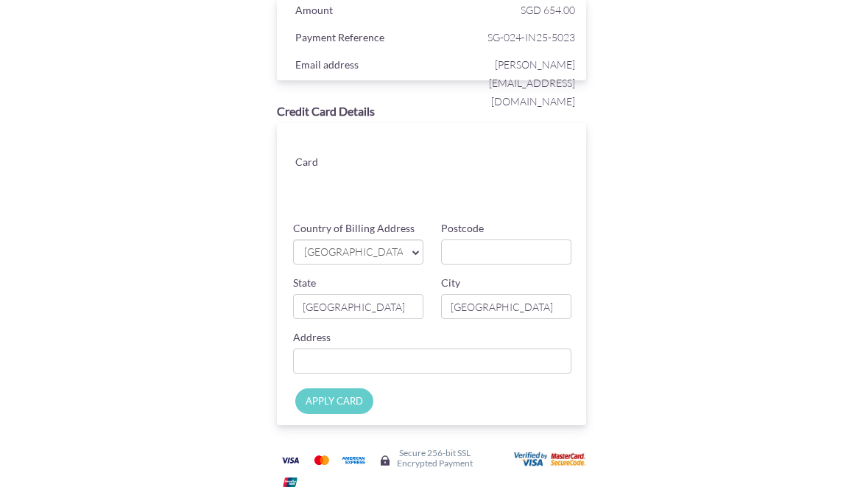
scroll to position [74, 0]
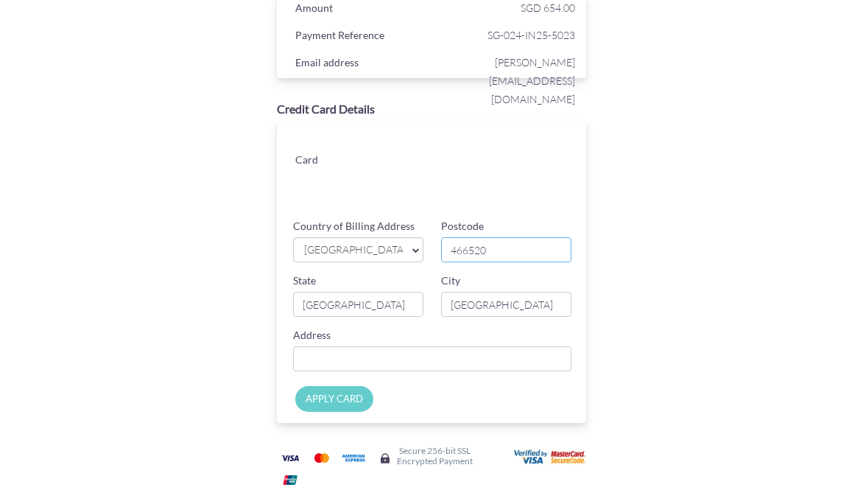
type input "466520"
click at [659, 408] on div "Payment Details Amount SGD 654.00 Payment Reference SG-024-IN25-5023 Email addr…" at bounding box center [431, 243] width 595 height 564
type input "[STREET_ADDRESS]"
click at [719, 401] on div "Payment Details Amount SGD 654.00 Payment Reference SG-024-IN25-5023 Email addr…" at bounding box center [431, 243] width 595 height 564
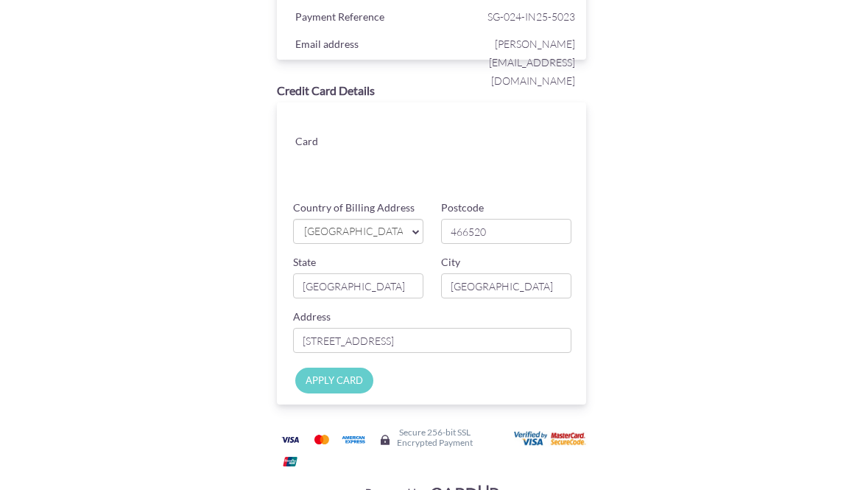
scroll to position [92, 0]
click at [345, 384] on input "APPLY CARD" at bounding box center [334, 381] width 78 height 26
type input "Applying..."
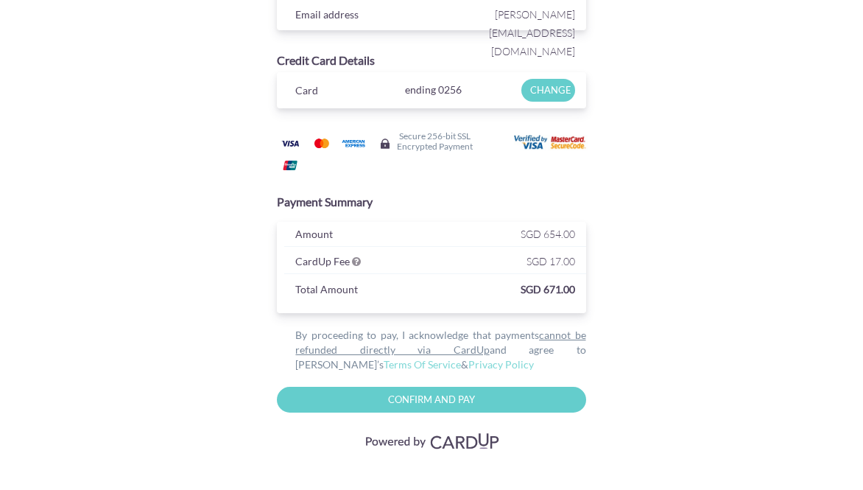
scroll to position [121, 0]
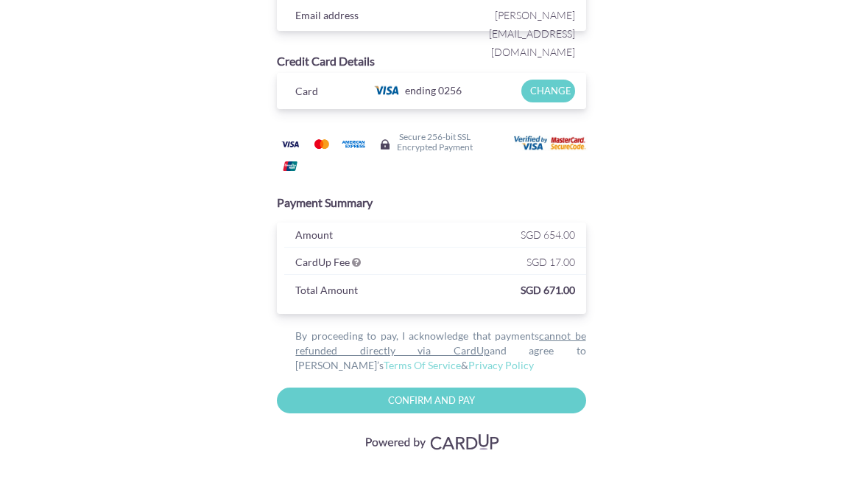
click at [472, 405] on input "Confirm and Pay" at bounding box center [431, 400] width 309 height 26
type input "Please wait..."
